Goal: Information Seeking & Learning: Learn about a topic

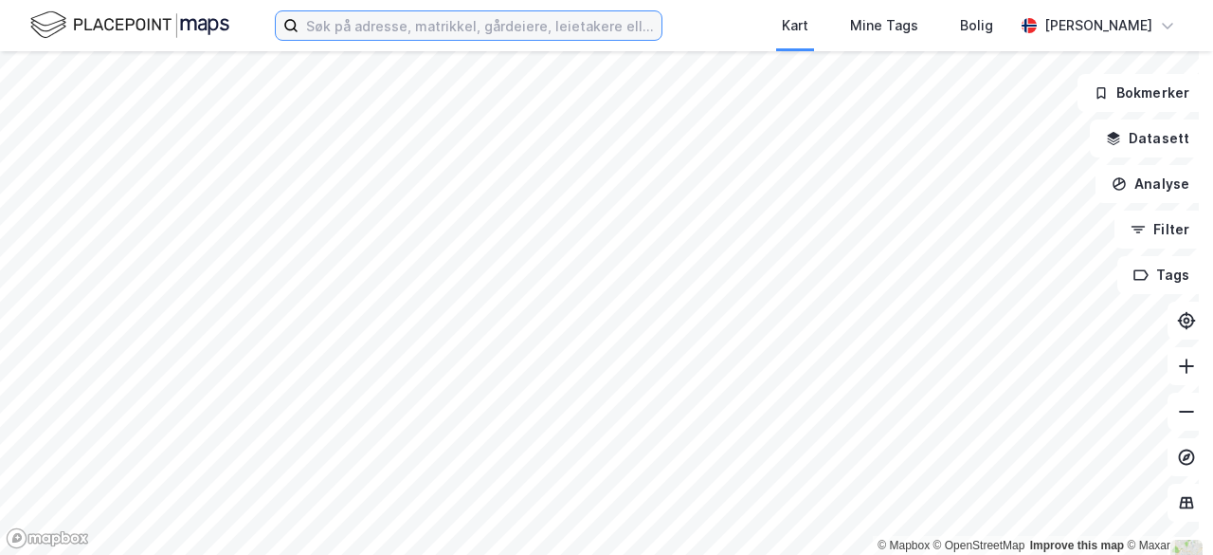
click at [456, 33] on input at bounding box center [480, 25] width 363 height 28
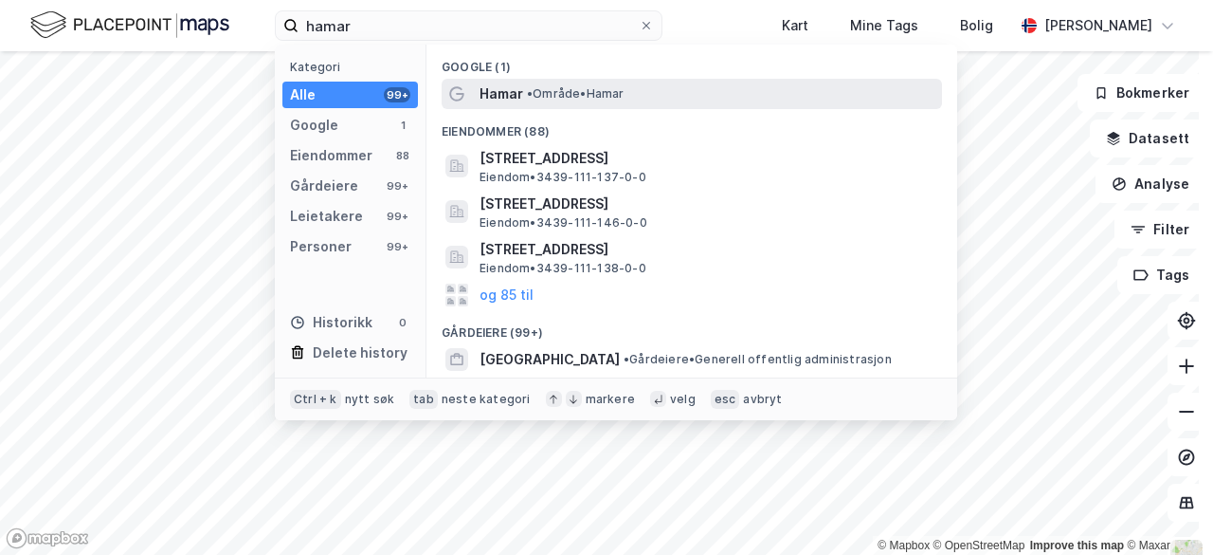
click at [502, 92] on span "Hamar" at bounding box center [502, 93] width 44 height 23
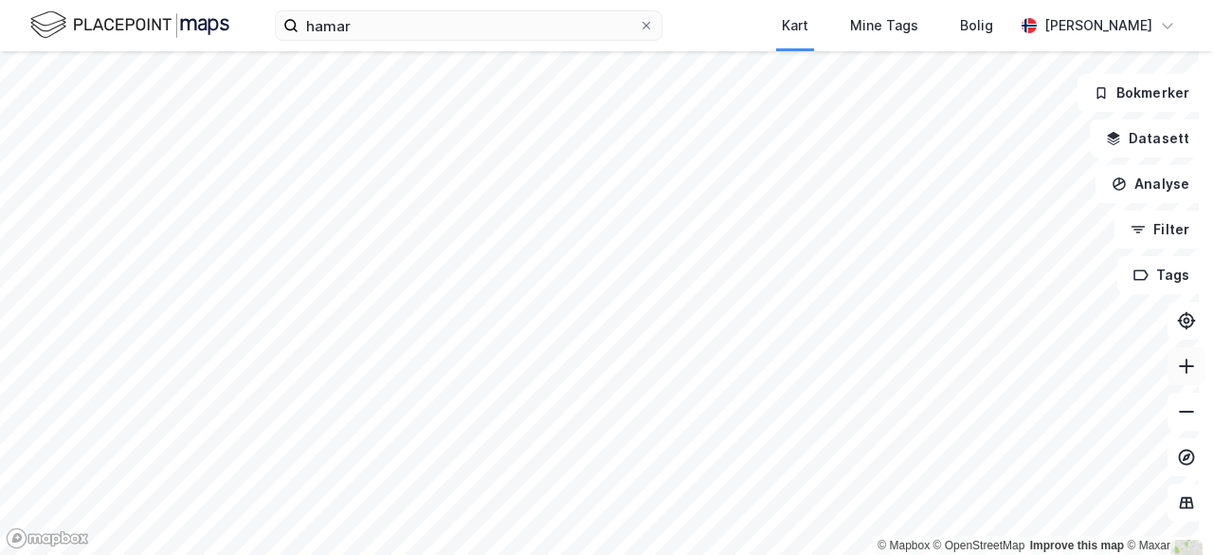
click at [1168, 381] on button at bounding box center [1187, 366] width 38 height 38
click at [1177, 371] on icon at bounding box center [1186, 365] width 19 height 19
click at [204, 0] on html "hamar Kart Mine Tags Bolig [PERSON_NAME] © Mapbox © OpenStreetMap Improve this …" at bounding box center [606, 277] width 1213 height 555
click at [951, 539] on div "© Mapbox © OpenStreetMap Improve this map © Maxar" at bounding box center [606, 302] width 1213 height 503
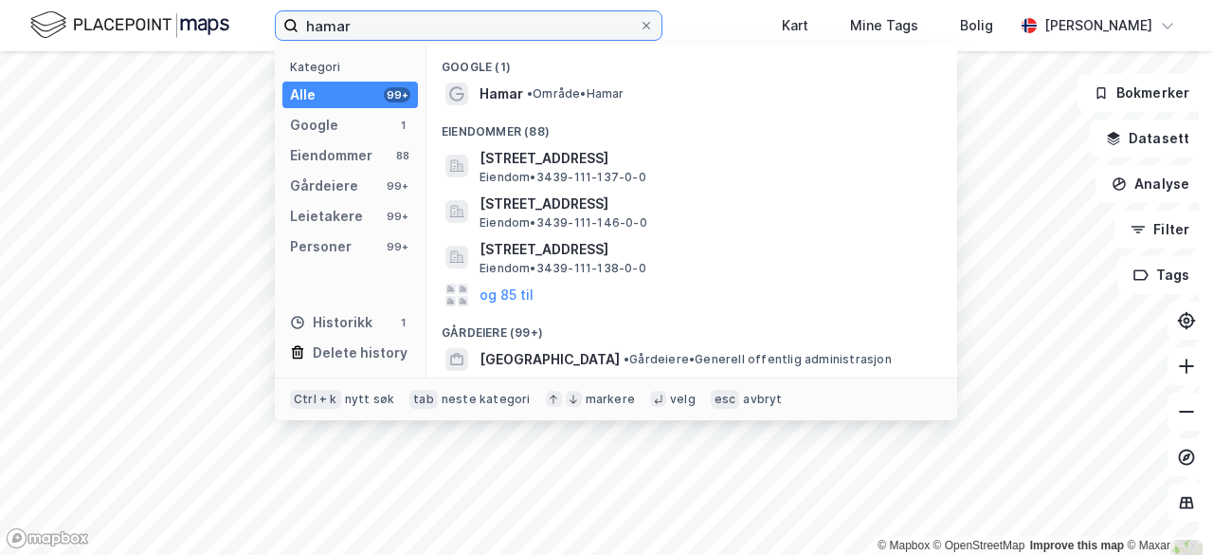
click at [411, 30] on input "hamar" at bounding box center [469, 25] width 340 height 28
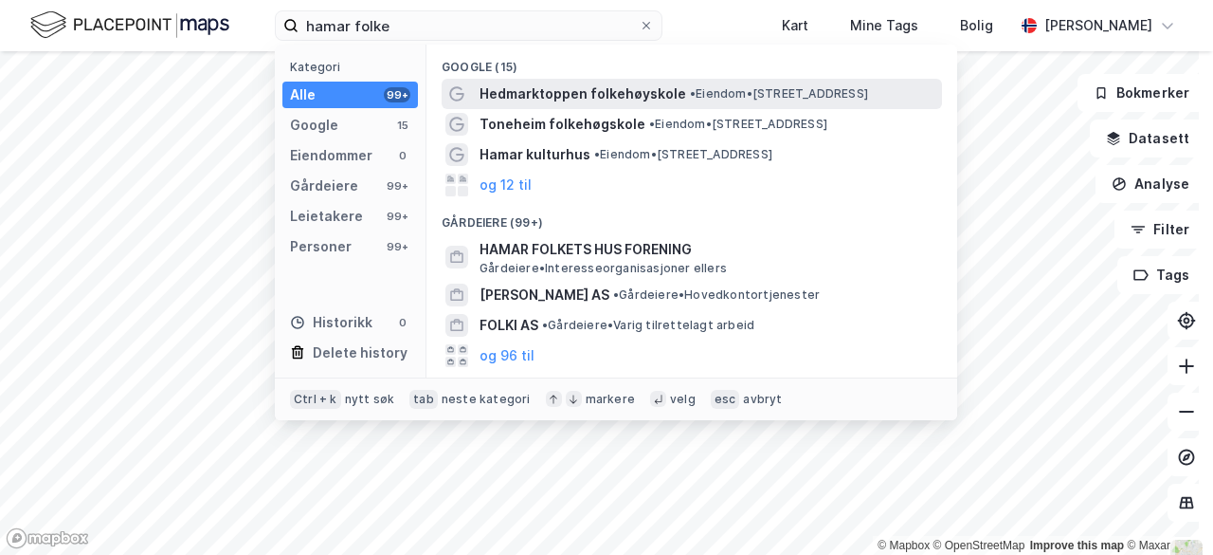
click at [559, 86] on span "Hedmarktoppen folkehøyskole" at bounding box center [583, 93] width 207 height 23
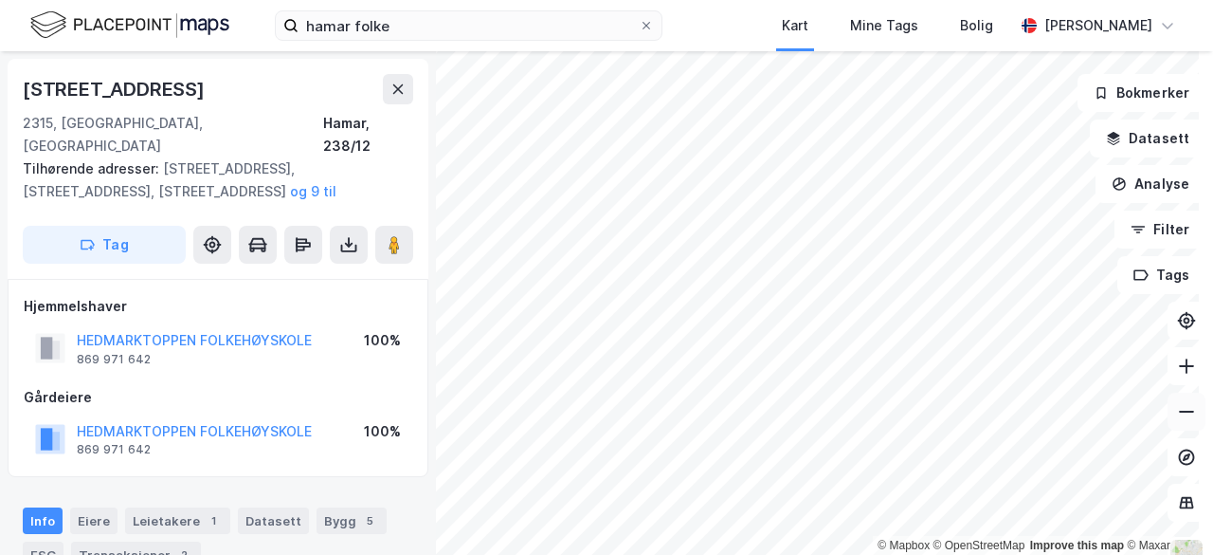
click at [1181, 399] on button at bounding box center [1187, 411] width 38 height 38
click at [1179, 410] on icon at bounding box center [1186, 411] width 15 height 2
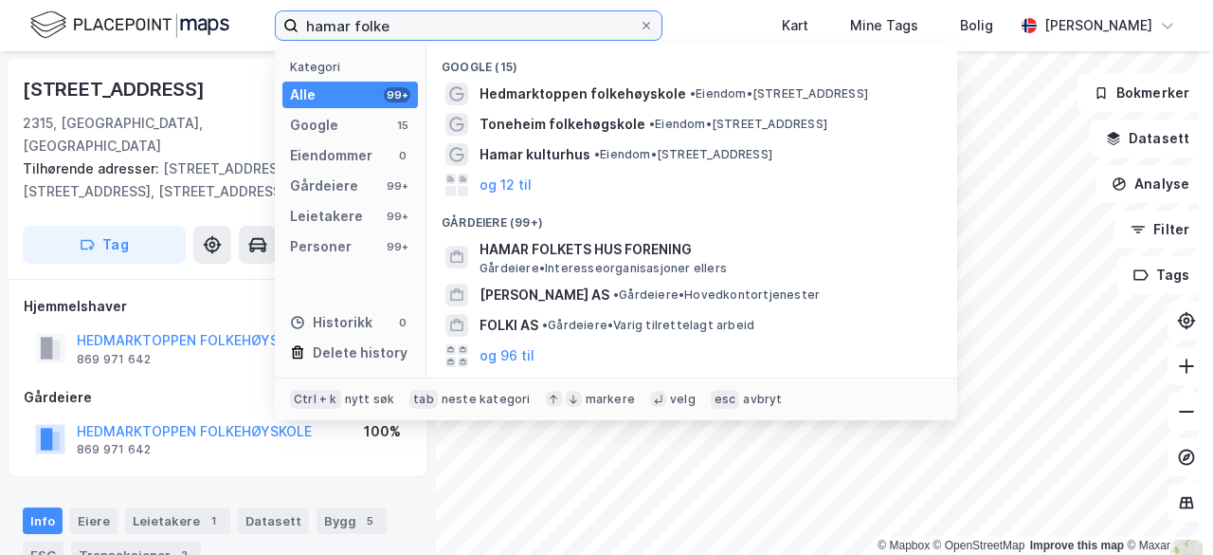
click at [411, 29] on input "hamar folke" at bounding box center [469, 25] width 340 height 28
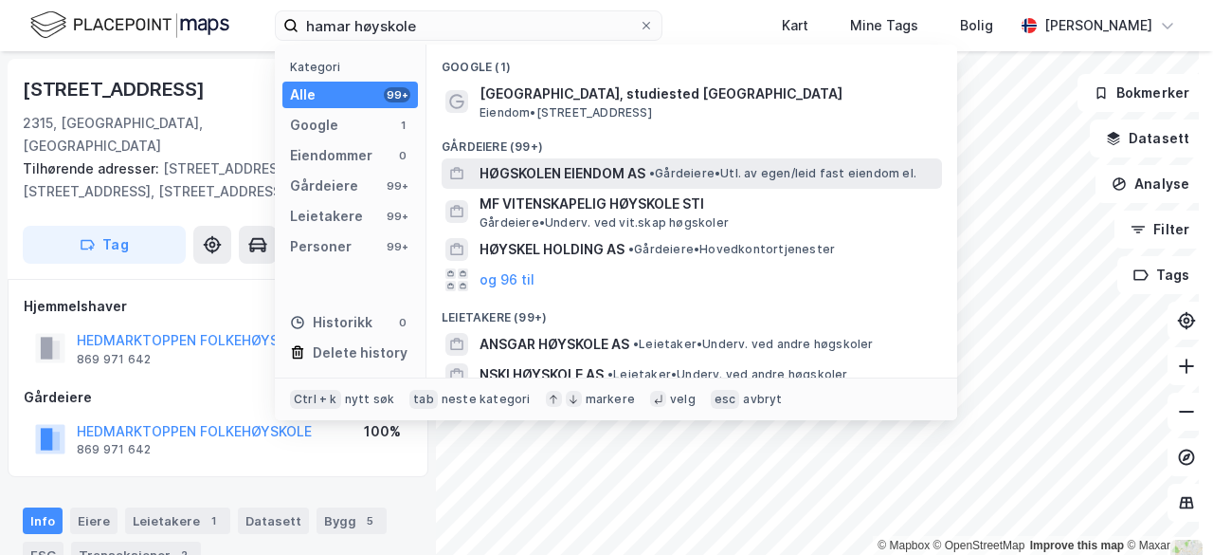
click at [542, 160] on div "HØGSKOLEN EIENDOM AS • Gårdeiere • Utl. av egen/leid fast eiendom el." at bounding box center [692, 173] width 501 height 30
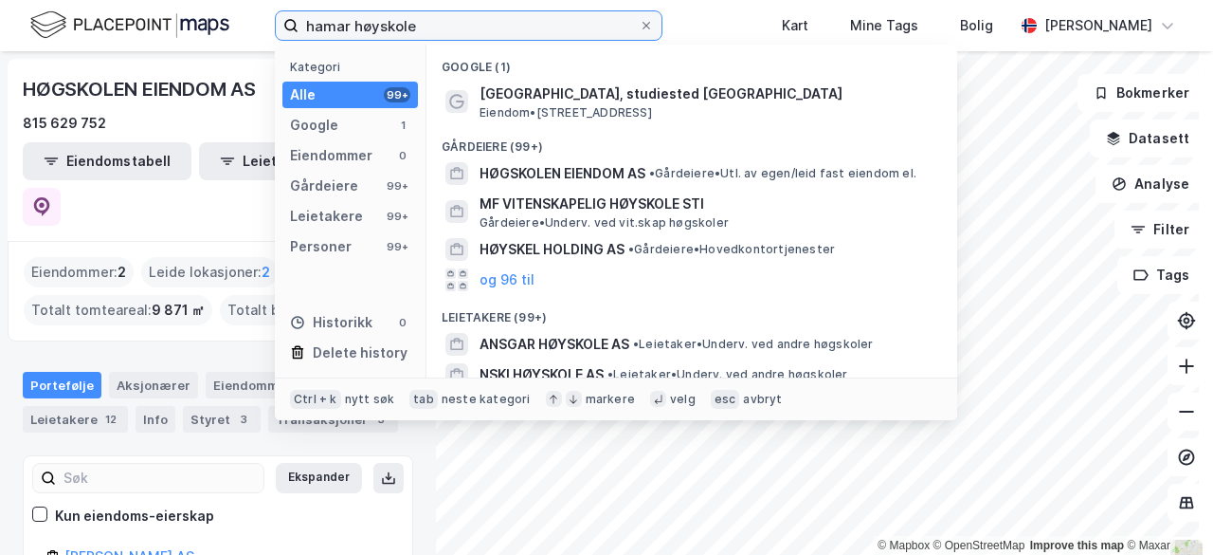
click at [445, 29] on input "hamar høyskole" at bounding box center [469, 25] width 340 height 28
type input "hamar"
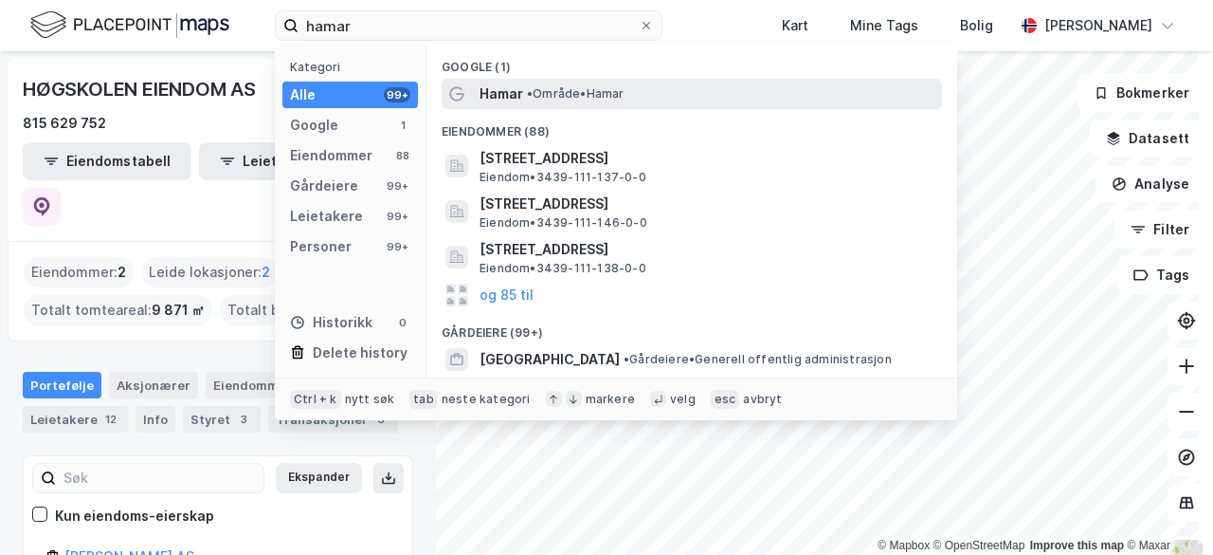
click at [531, 96] on span "•" at bounding box center [530, 93] width 6 height 14
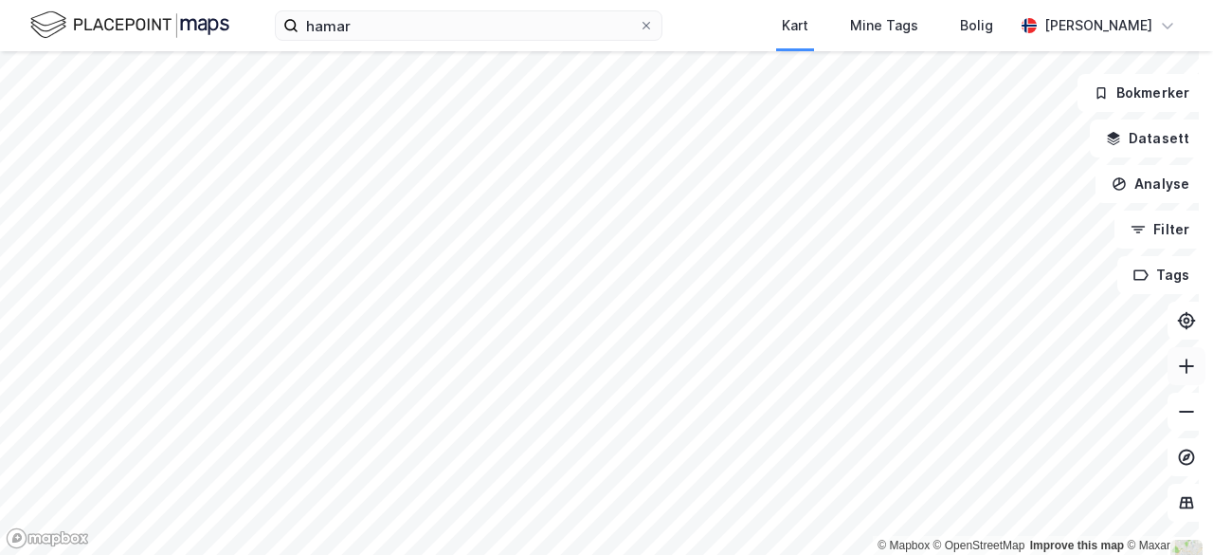
click at [1177, 372] on icon at bounding box center [1186, 365] width 19 height 19
click at [1177, 370] on icon at bounding box center [1186, 365] width 19 height 19
click at [1168, 378] on button at bounding box center [1187, 366] width 38 height 38
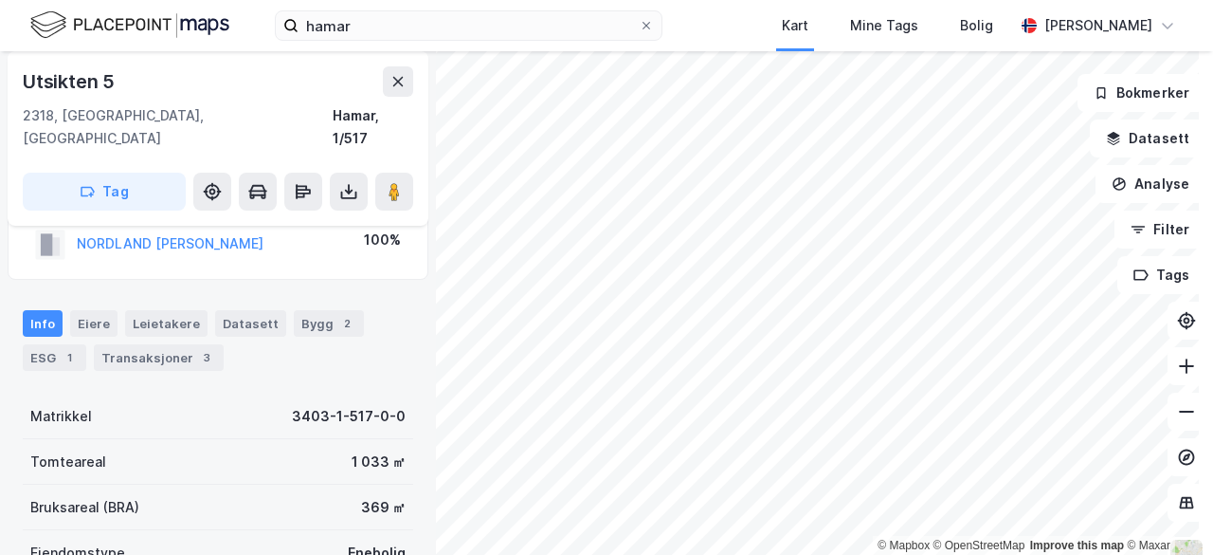
scroll to position [46, 0]
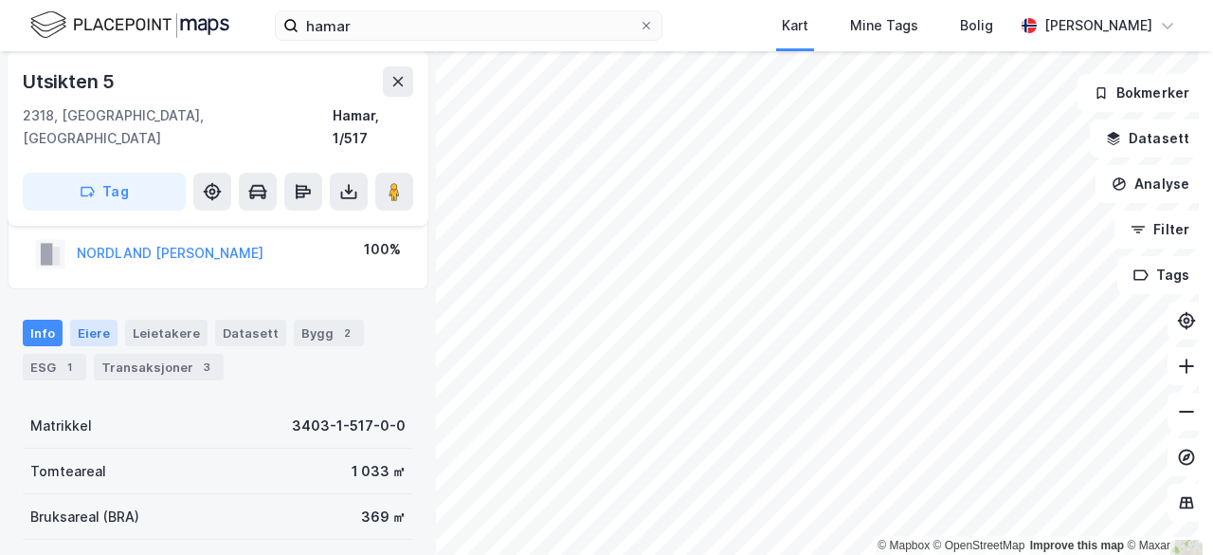
click at [95, 319] on div "Eiere" at bounding box center [93, 332] width 47 height 27
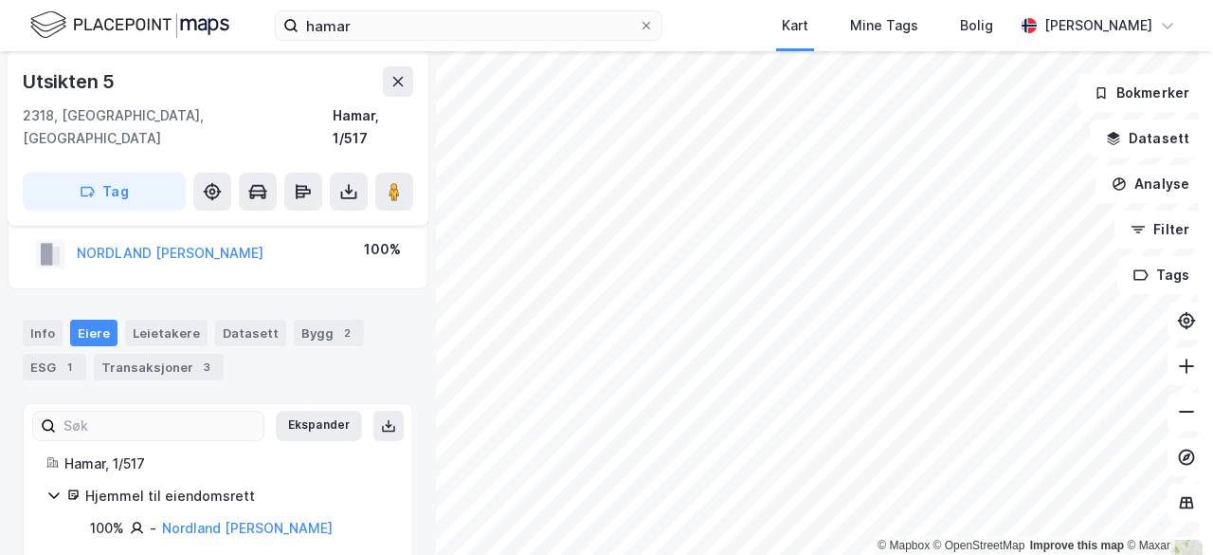
scroll to position [53, 0]
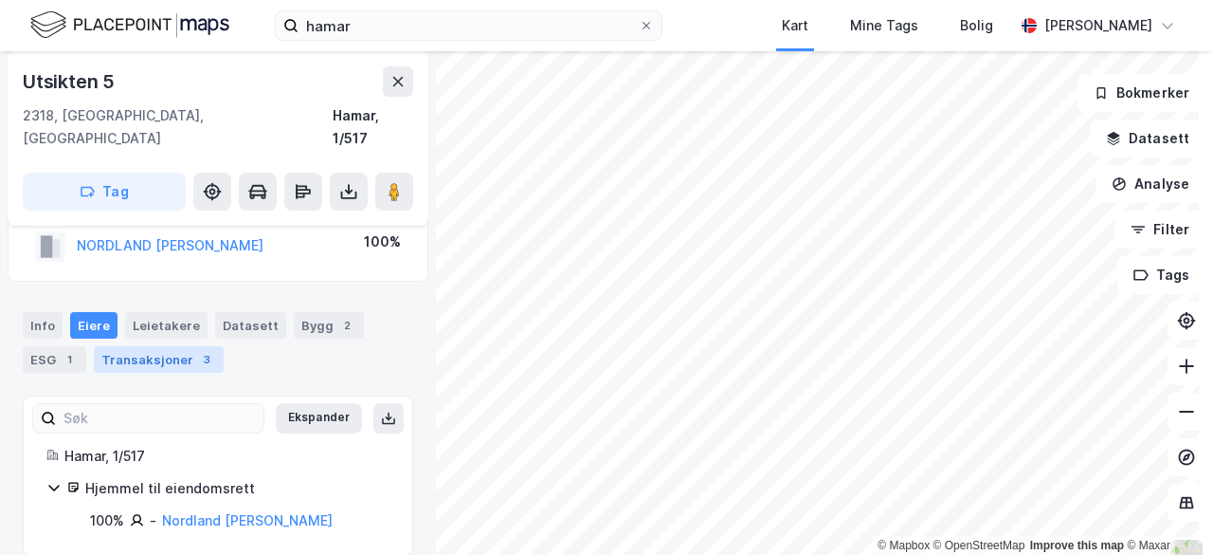
click at [141, 346] on div "Transaksjoner 3" at bounding box center [159, 359] width 130 height 27
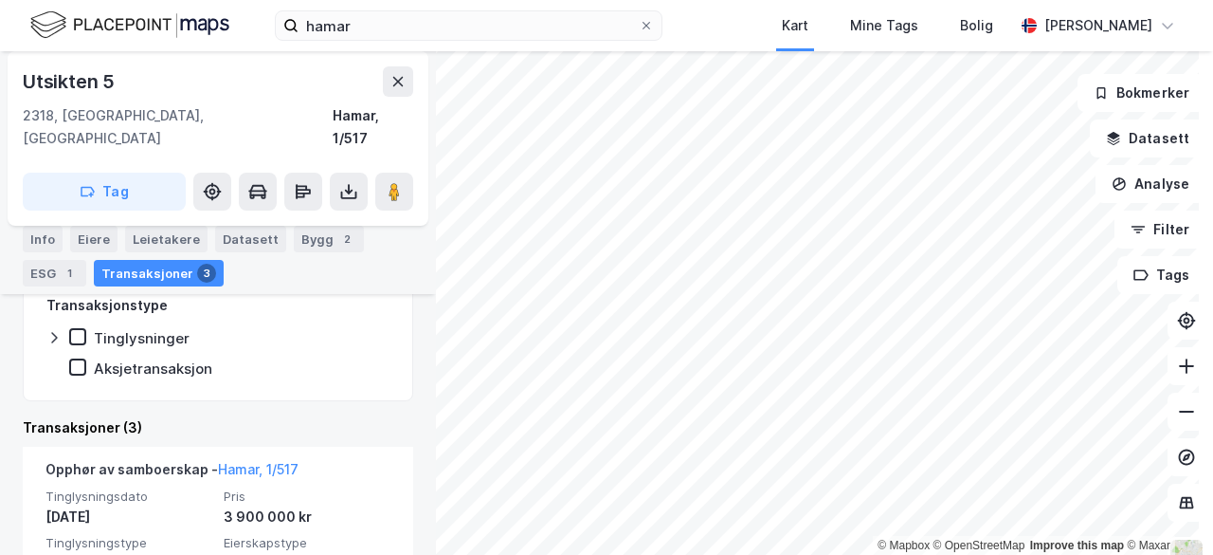
scroll to position [336, 0]
